Goal: Task Accomplishment & Management: Manage account settings

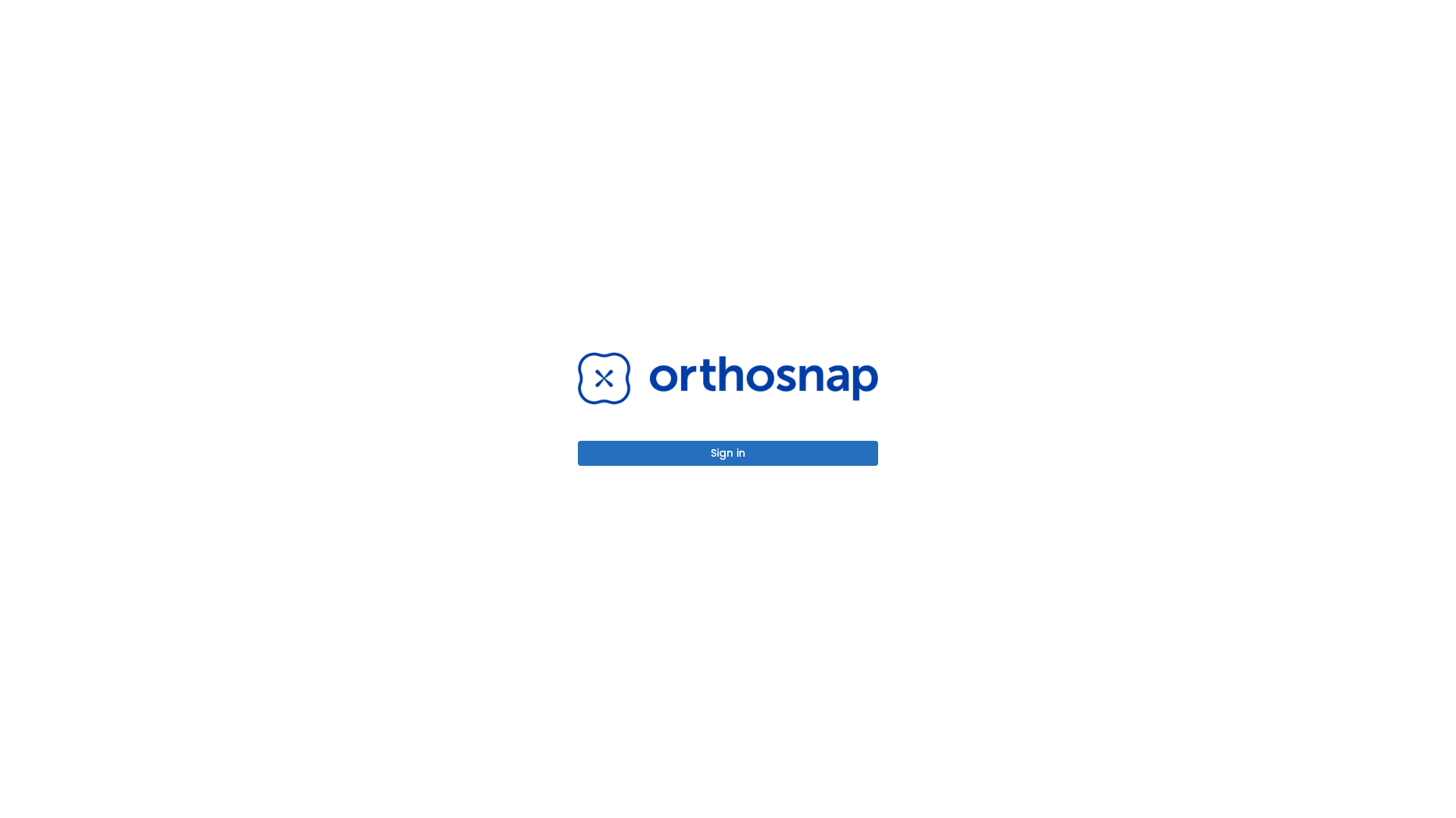
click at [728, 453] on button "Sign in" at bounding box center [728, 454] width 300 height 25
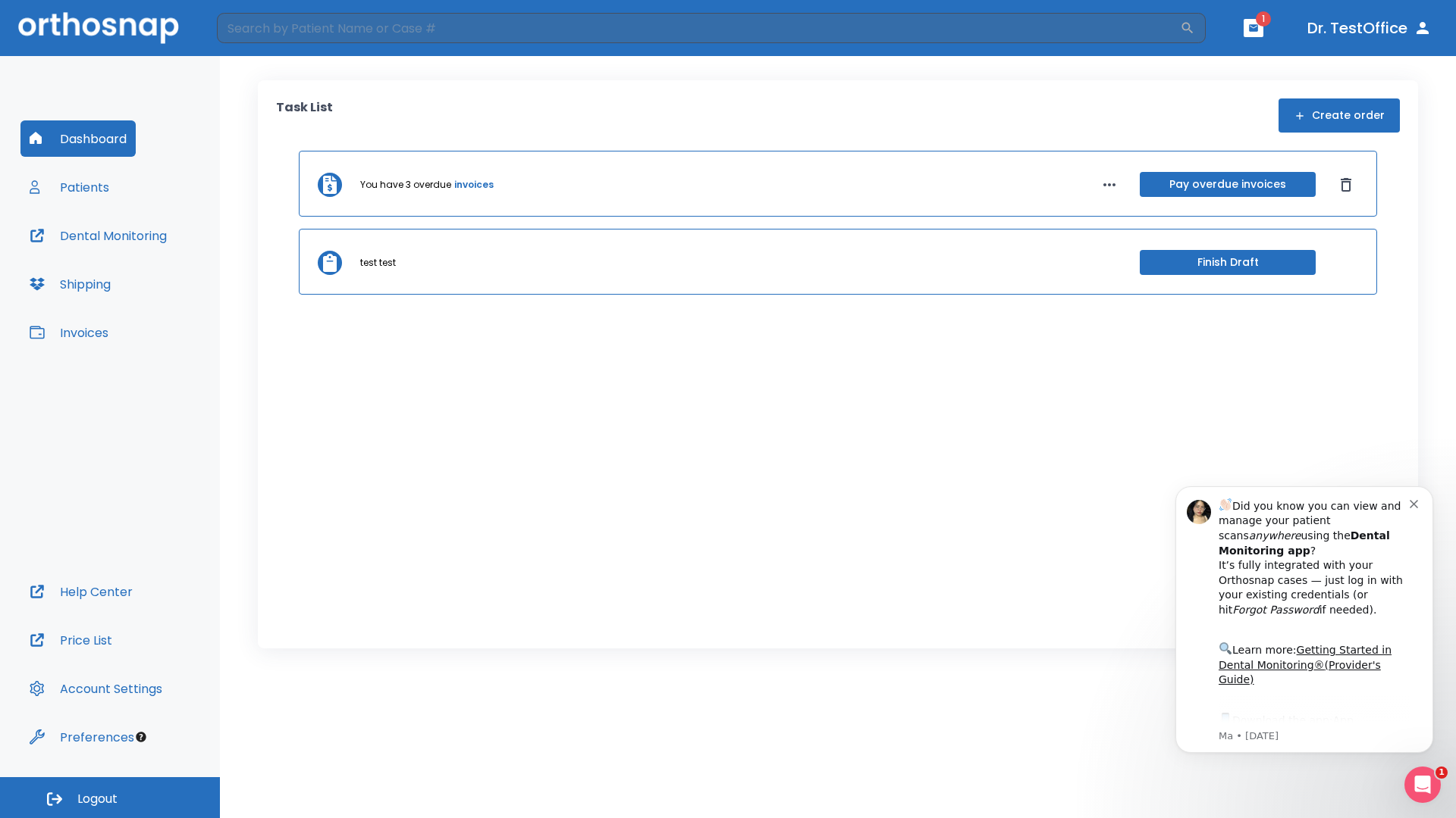
click at [110, 797] on span "Logout" at bounding box center [97, 799] width 40 height 17
